Goal: Information Seeking & Learning: Understand process/instructions

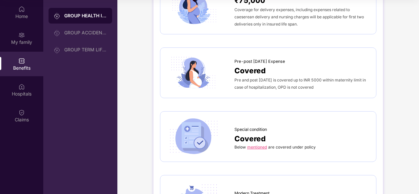
scroll to position [743, 0]
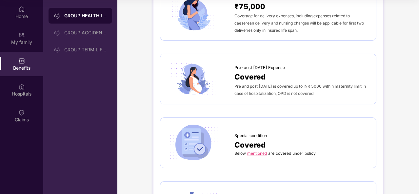
click at [289, 84] on span "Pre and post [DATE] is covered up to INR 5000 within maternity limit in case of…" at bounding box center [299, 90] width 131 height 12
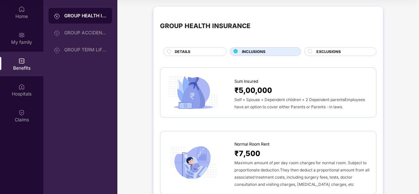
scroll to position [0, 0]
click at [342, 51] on div "EXCLUSIONS" at bounding box center [343, 52] width 60 height 7
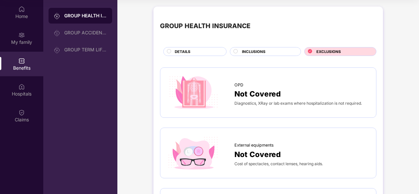
click at [273, 51] on div "INCLUSIONS" at bounding box center [268, 52] width 59 height 7
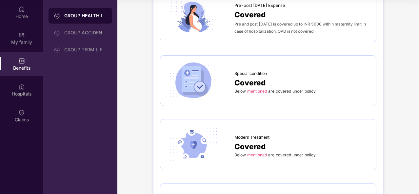
scroll to position [819, 0]
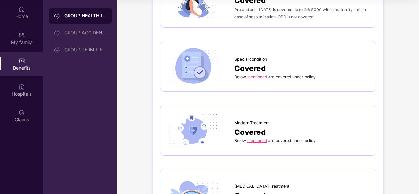
click at [260, 74] on link "mentioned" at bounding box center [257, 76] width 20 height 5
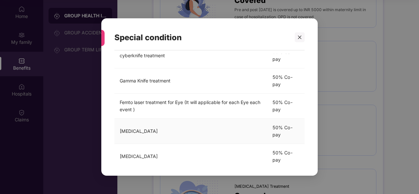
scroll to position [53, 0]
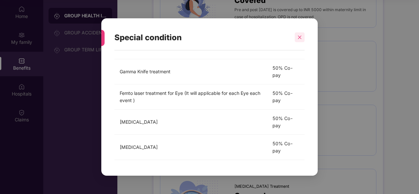
click at [301, 38] on icon "close" at bounding box center [299, 37] width 5 height 5
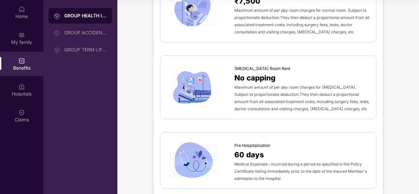
scroll to position [0, 0]
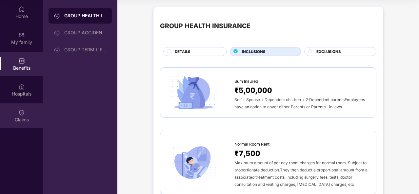
click at [18, 114] on div "Claims" at bounding box center [21, 116] width 43 height 25
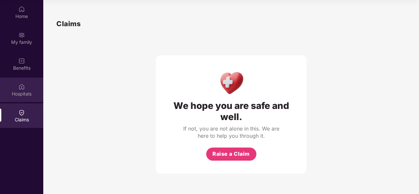
click at [28, 93] on div "Hospitals" at bounding box center [21, 94] width 43 height 7
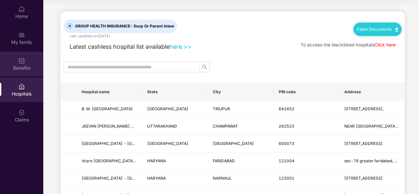
click at [28, 67] on div "Benefits" at bounding box center [21, 68] width 43 height 7
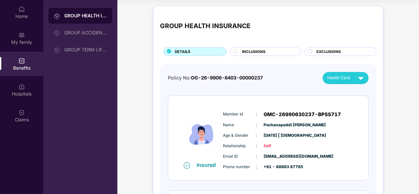
click at [271, 52] on div "INCLUSIONS" at bounding box center [268, 52] width 59 height 7
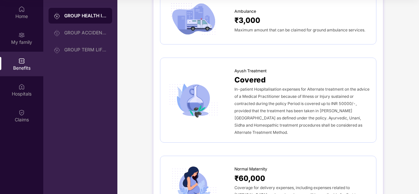
scroll to position [382, 0]
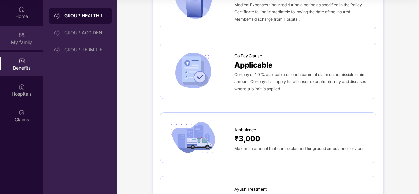
click at [16, 33] on div "My family" at bounding box center [21, 38] width 43 height 25
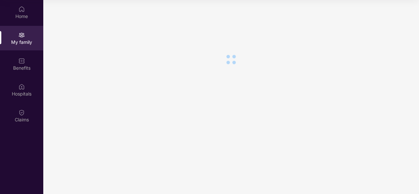
scroll to position [0, 0]
click at [35, 10] on div "Home" at bounding box center [21, 12] width 43 height 25
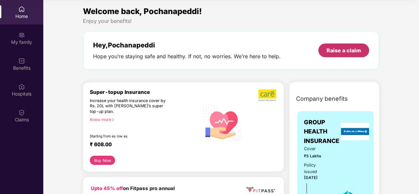
click at [338, 53] on div "Raise a claim" at bounding box center [343, 50] width 34 height 7
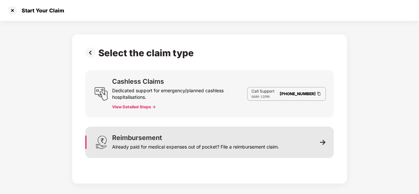
click at [303, 143] on div "Reimbursement Already paid for medical expenses out of pocket? File a reimburse…" at bounding box center [209, 142] width 248 height 31
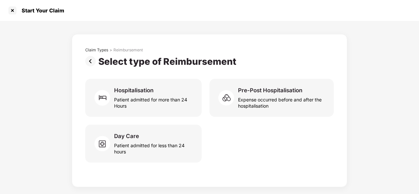
click at [88, 60] on img at bounding box center [91, 61] width 13 height 10
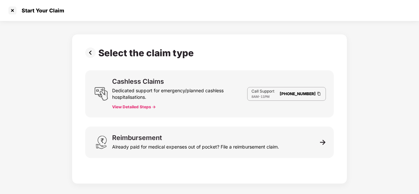
click at [93, 51] on img at bounding box center [91, 53] width 13 height 10
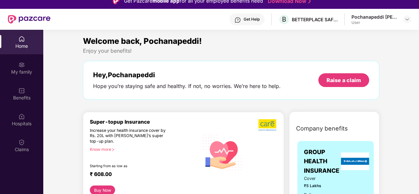
scroll to position [0, 0]
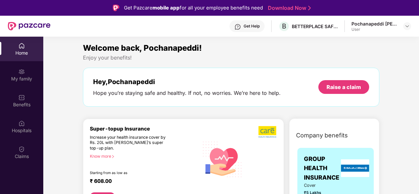
click at [252, 29] on div "Get Help" at bounding box center [252, 26] width 16 height 5
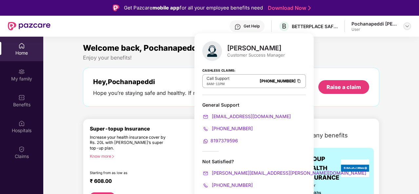
click at [408, 25] on img at bounding box center [406, 26] width 5 height 5
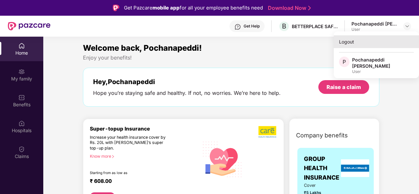
click at [349, 44] on div "Logout" at bounding box center [376, 41] width 85 height 13
